Goal: Information Seeking & Learning: Learn about a topic

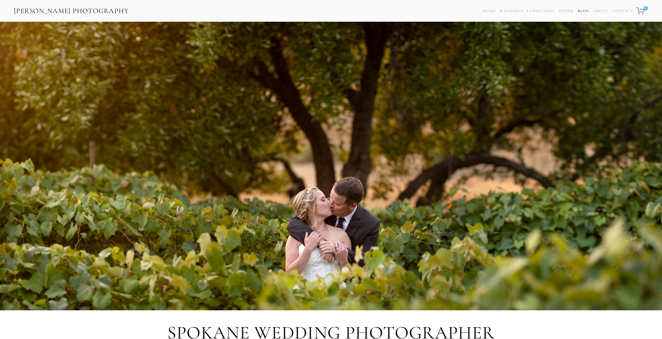
click at [583, 9] on link "Blog" at bounding box center [584, 11] width 12 height 8
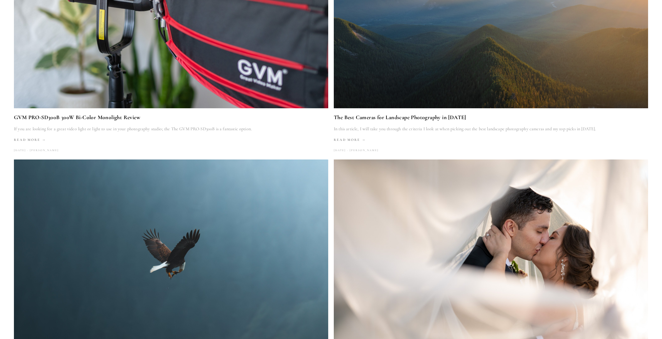
scroll to position [924, 0]
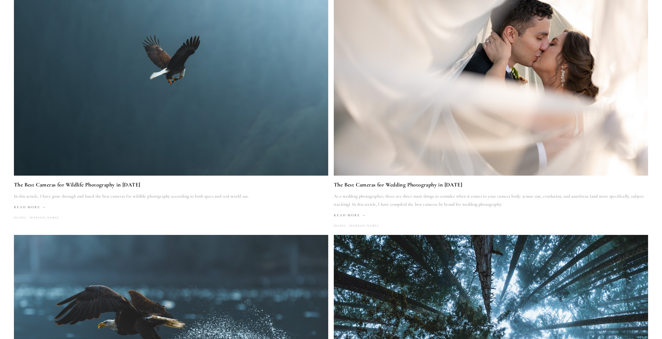
click at [398, 182] on link "The Best Cameras for Wedding Photography in [DATE]" at bounding box center [491, 184] width 314 height 9
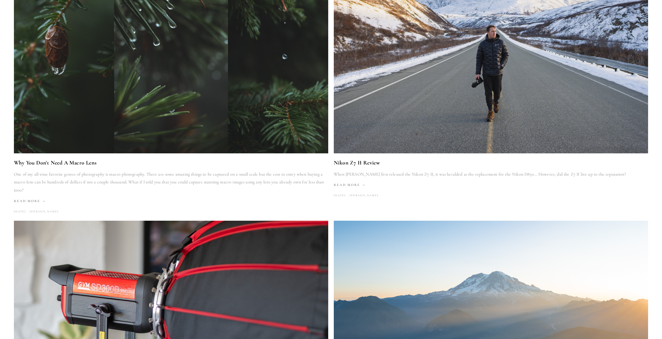
scroll to position [357, 0]
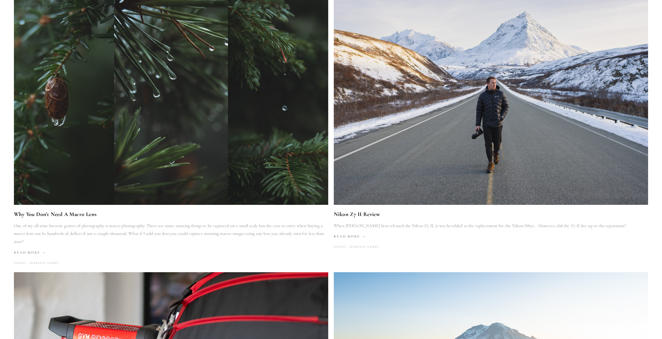
click at [182, 159] on img at bounding box center [171, 101] width 336 height 210
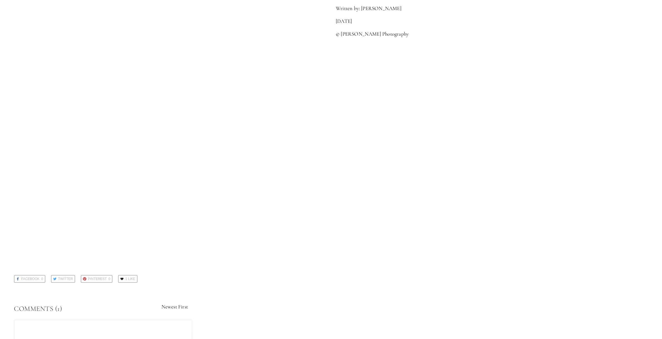
scroll to position [1159, 0]
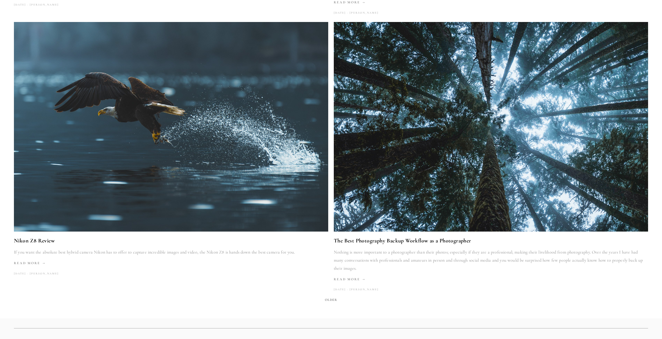
scroll to position [1181, 0]
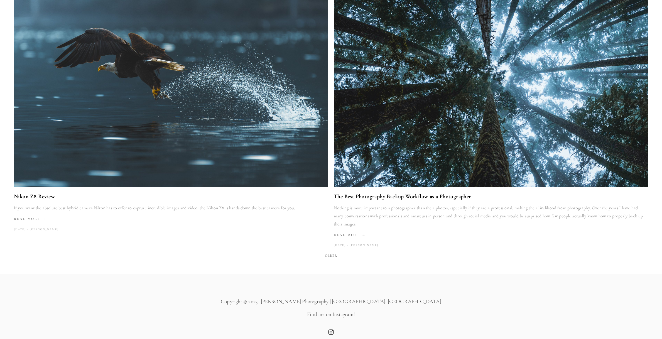
click at [332, 252] on span "Older" at bounding box center [331, 256] width 17 height 8
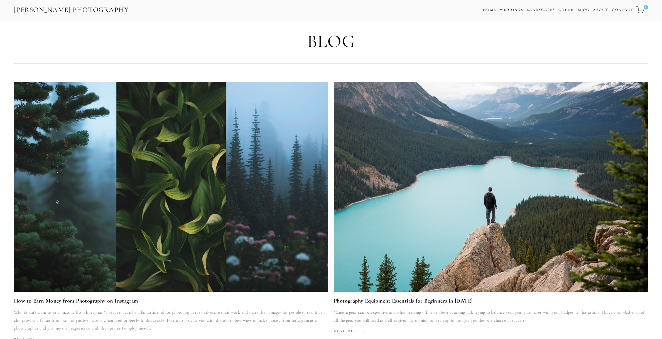
scroll to position [14, 0]
